Goal: Complete application form

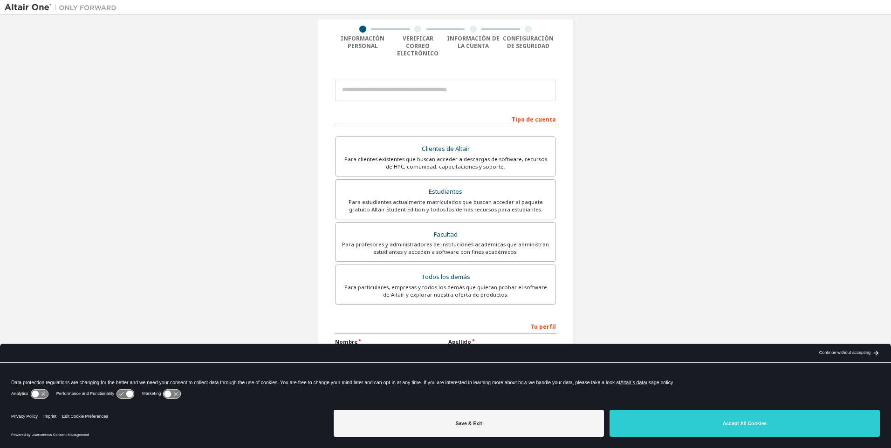
scroll to position [93, 0]
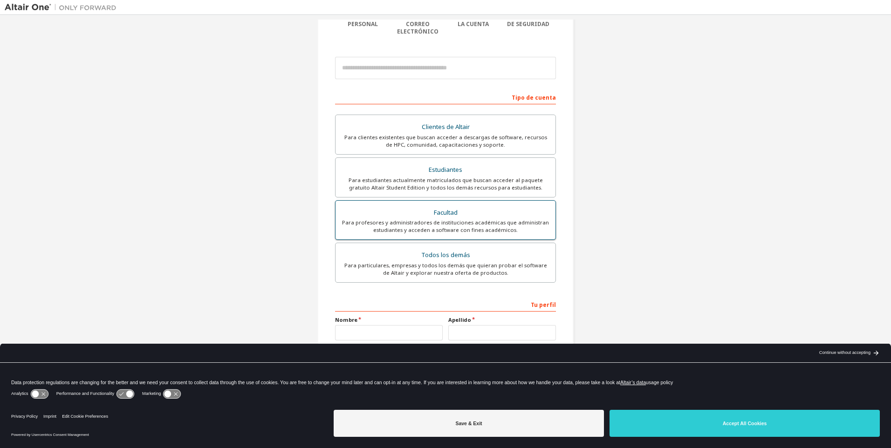
click at [446, 206] on div "Facultad" at bounding box center [445, 212] width 209 height 13
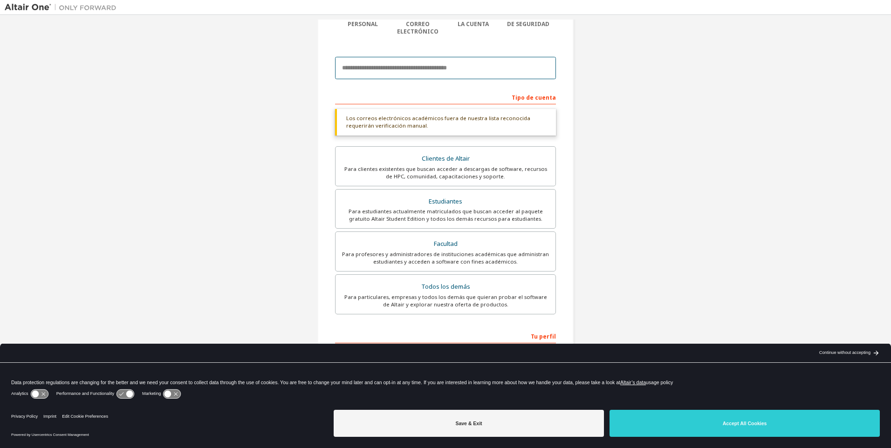
click at [438, 60] on input "email" at bounding box center [445, 68] width 221 height 22
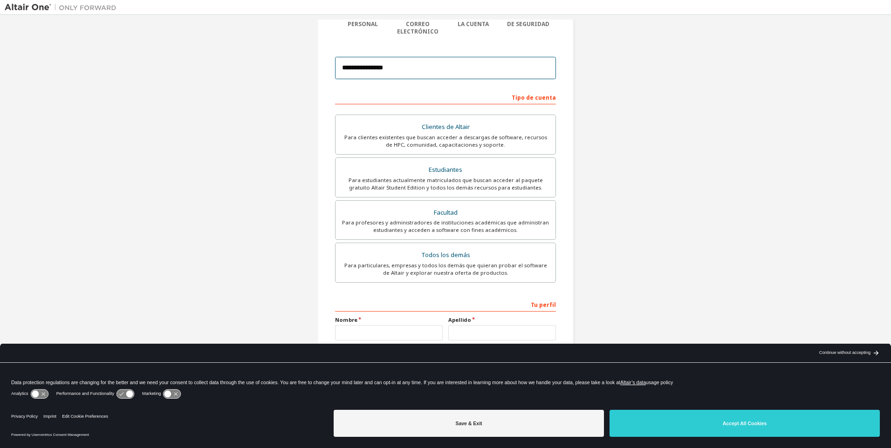
scroll to position [104, 0]
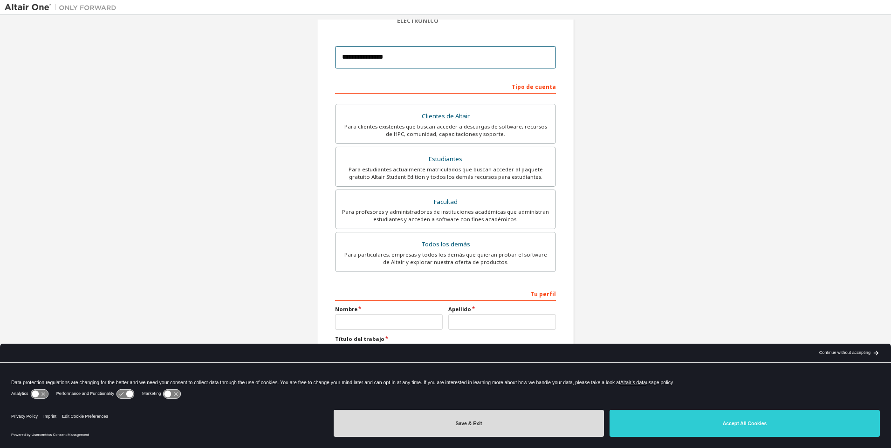
type input "**********"
click at [574, 421] on button "Save & Exit" at bounding box center [469, 423] width 270 height 27
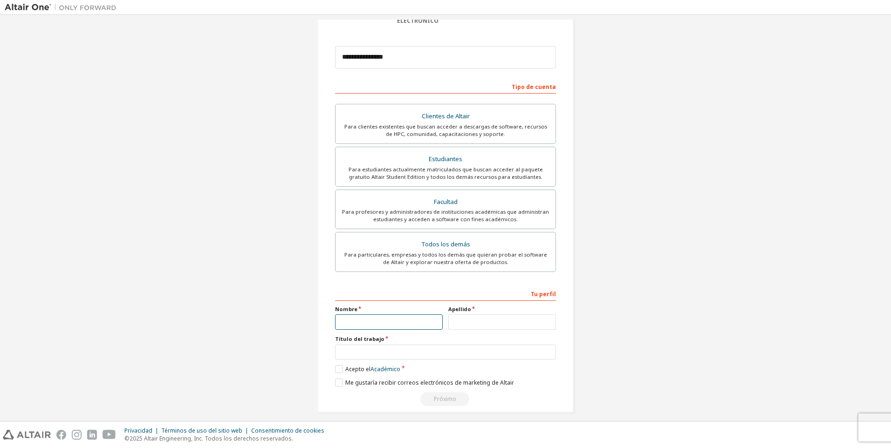
click at [394, 315] on input "text" at bounding box center [389, 322] width 108 height 15
type input "*******"
click at [477, 319] on input "text" at bounding box center [502, 322] width 108 height 15
type input "*"
type input "*********"
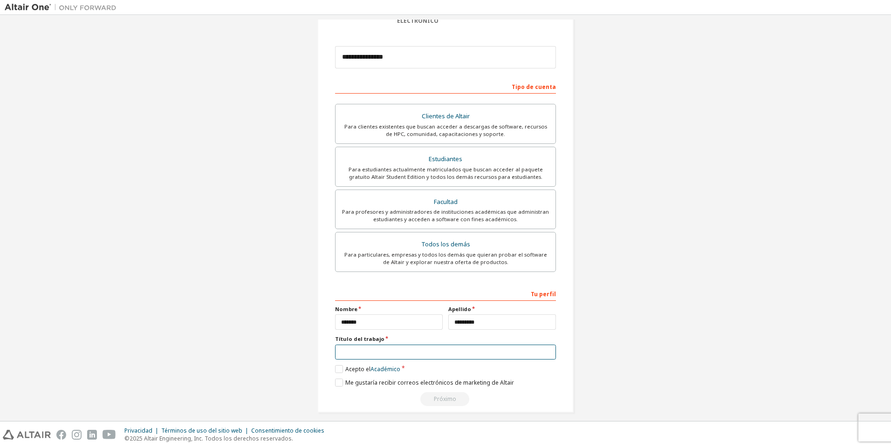
click at [427, 351] on input "text" at bounding box center [445, 352] width 221 height 15
type input "*******"
click at [336, 365] on label "Acepto el Académico" at bounding box center [367, 369] width 65 height 8
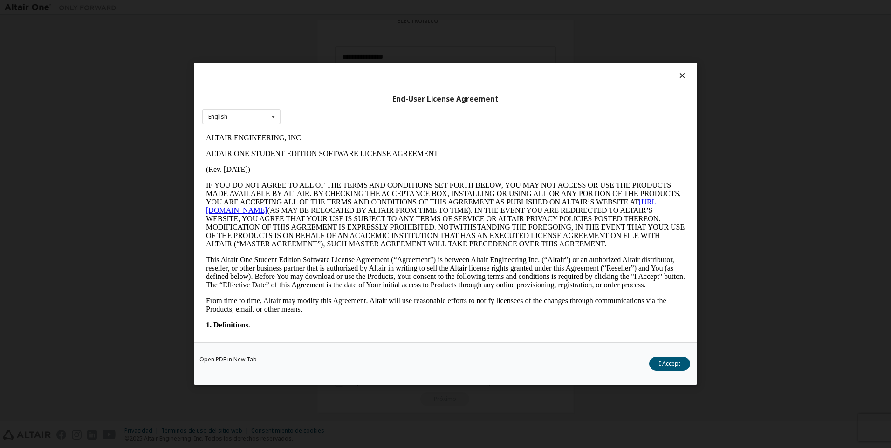
scroll to position [0, 0]
click at [274, 117] on icon at bounding box center [274, 117] width 12 height 14
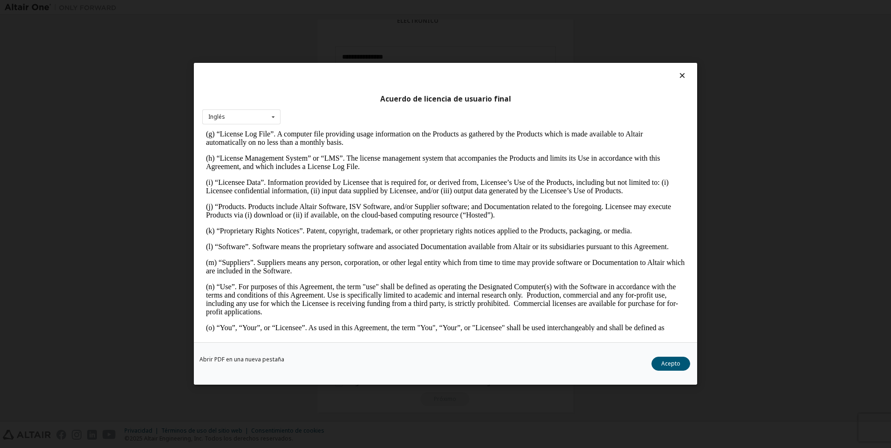
scroll to position [373, 0]
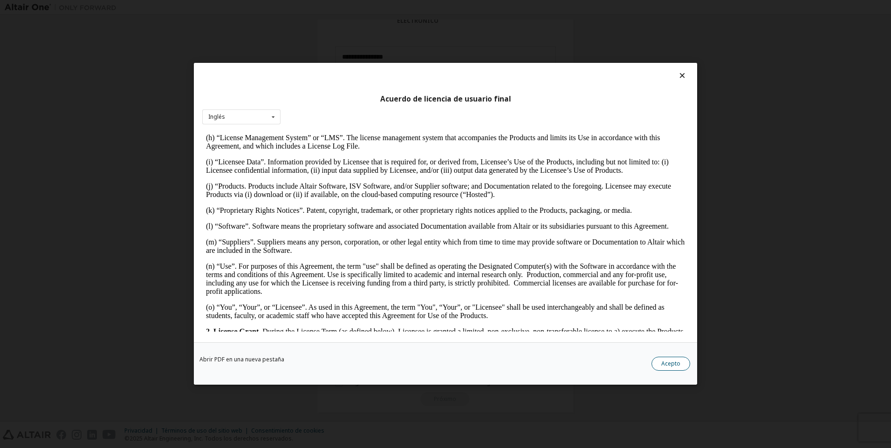
click at [681, 362] on button "Acepto" at bounding box center [671, 365] width 39 height 14
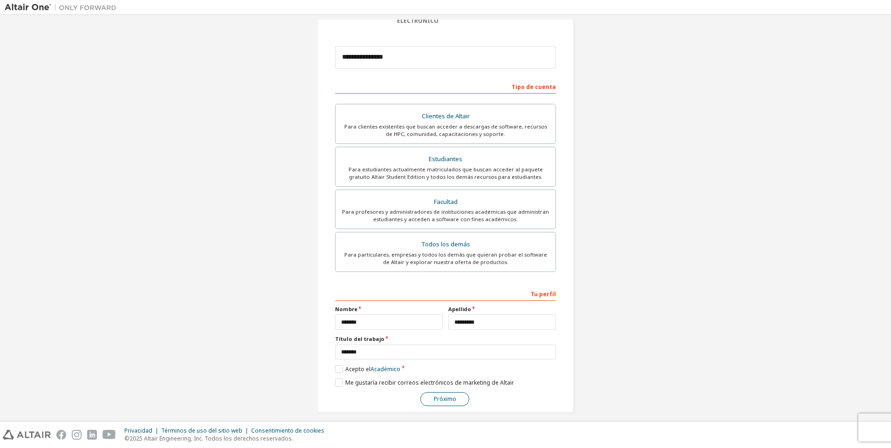
click at [444, 394] on button "Próximo" at bounding box center [444, 399] width 49 height 14
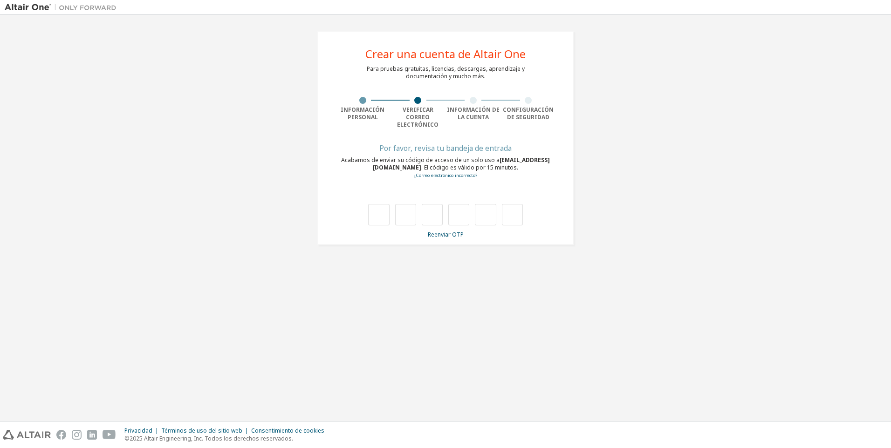
type input "*"
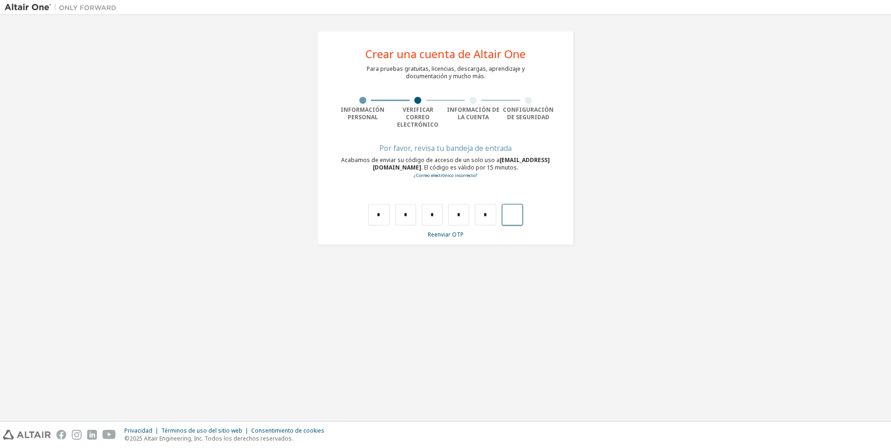
type input "*"
